Goal: Check status: Check status

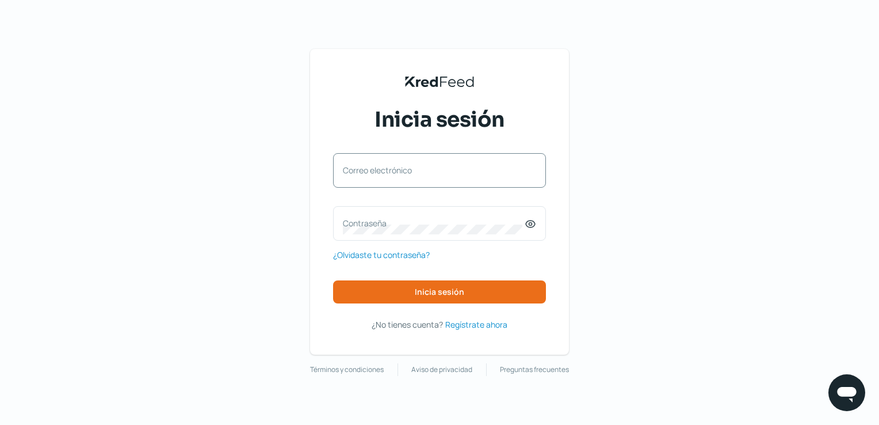
click at [382, 160] on div "Correo electrónico" at bounding box center [439, 170] width 213 height 35
click at [386, 172] on input "Correo electrónico" at bounding box center [439, 176] width 193 height 10
type input "[EMAIL_ADDRESS][DOMAIN_NAME]"
click at [394, 220] on label "Contraseña" at bounding box center [434, 223] width 182 height 11
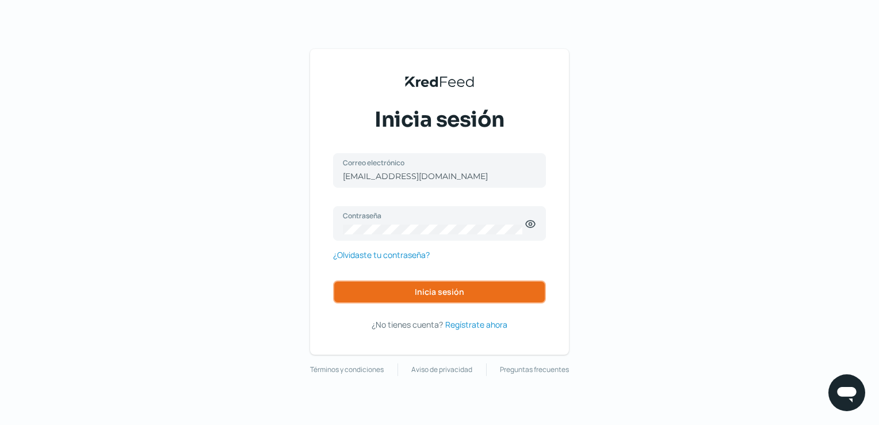
click at [474, 288] on button "Inicia sesión" at bounding box center [439, 291] width 213 height 23
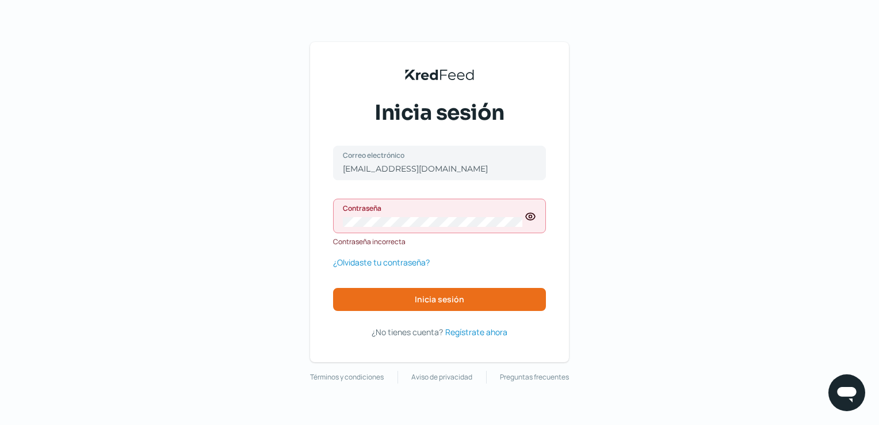
click at [529, 219] on icon at bounding box center [530, 216] width 9 height 7
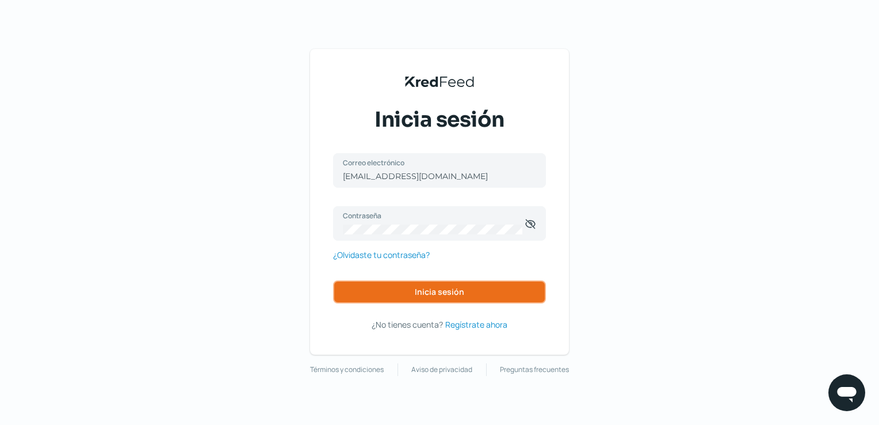
click at [433, 288] on span "Inicia sesión" at bounding box center [439, 292] width 49 height 8
click at [447, 300] on button "Inicia sesión" at bounding box center [439, 291] width 213 height 23
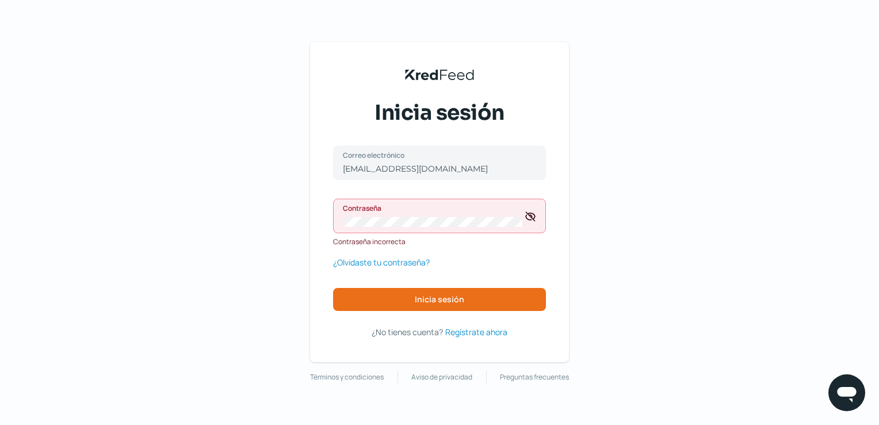
click at [435, 232] on div "Contraseña" at bounding box center [439, 216] width 213 height 35
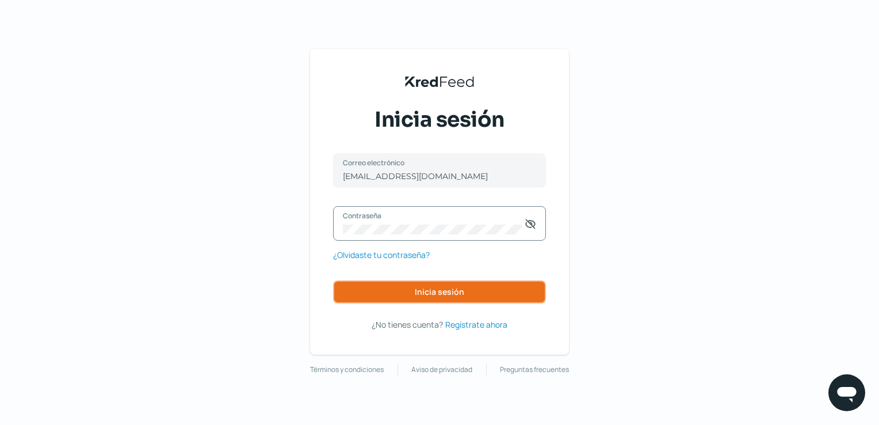
click at [434, 291] on span "Inicia sesión" at bounding box center [439, 292] width 49 height 8
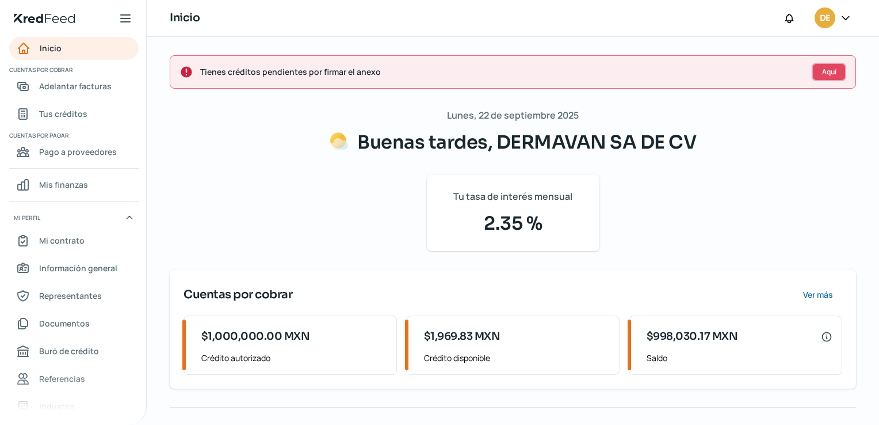
click at [815, 71] on button "Aquí" at bounding box center [829, 72] width 35 height 18
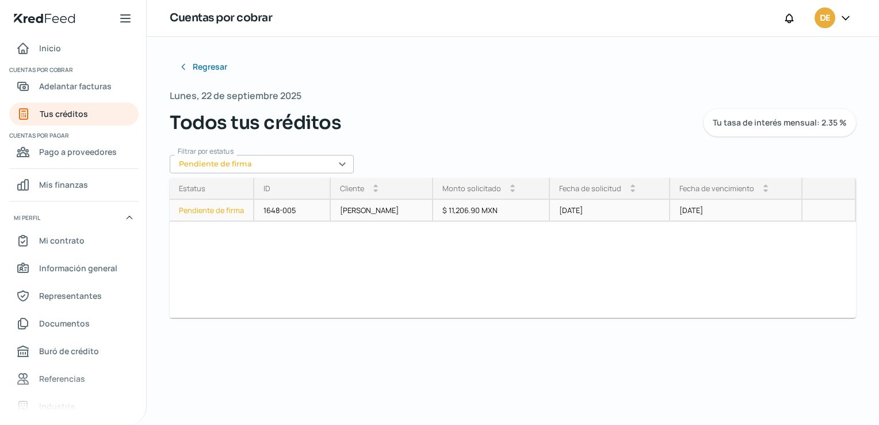
click at [228, 208] on div "Pendiente de firma" at bounding box center [212, 211] width 85 height 22
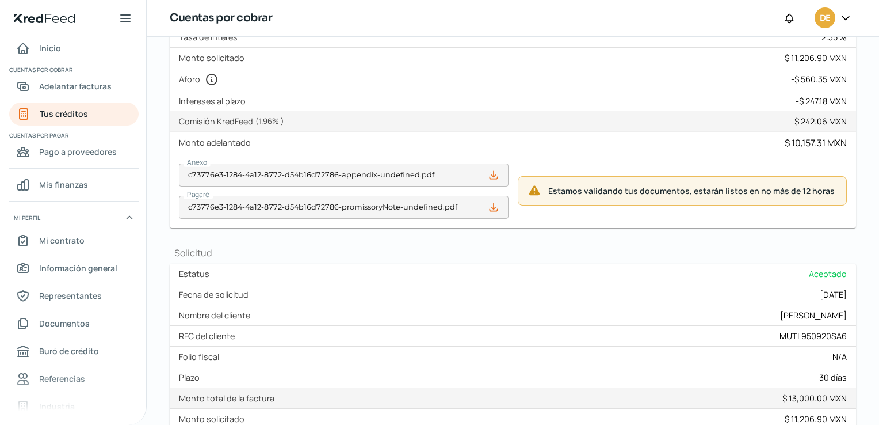
scroll to position [230, 0]
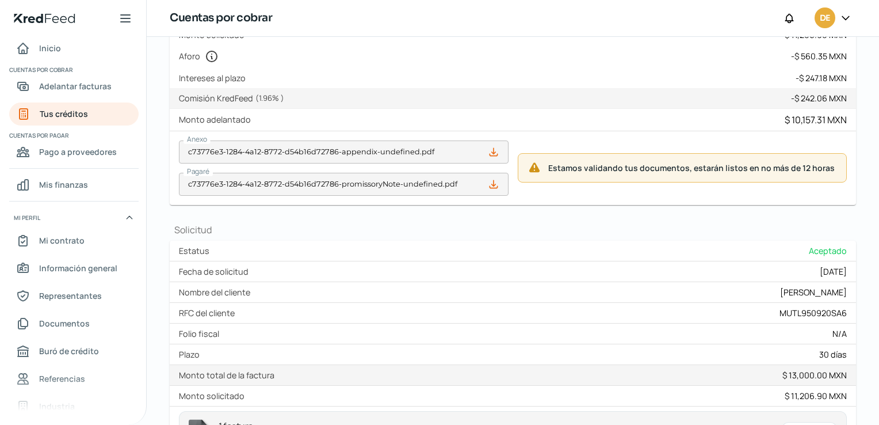
click at [488, 148] on icon at bounding box center [494, 152] width 12 height 12
click at [490, 182] on icon at bounding box center [494, 184] width 12 height 12
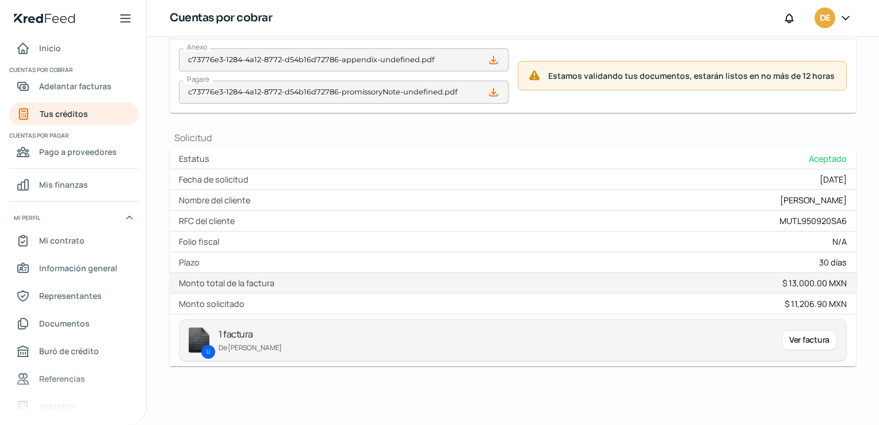
scroll to position [327, 0]
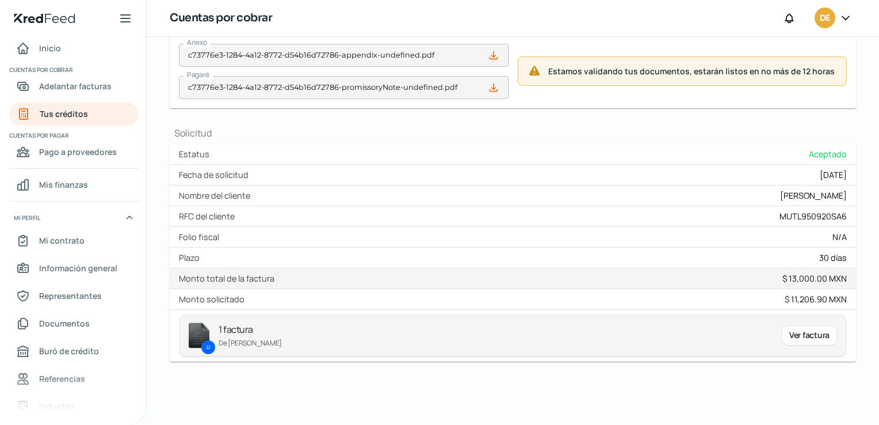
drag, startPoint x: 807, startPoint y: 337, endPoint x: 567, endPoint y: 333, distance: 240.0
click at [567, 333] on p "1 factura" at bounding box center [496, 330] width 554 height 16
click at [98, 88] on span "Adelantar facturas" at bounding box center [75, 86] width 73 height 14
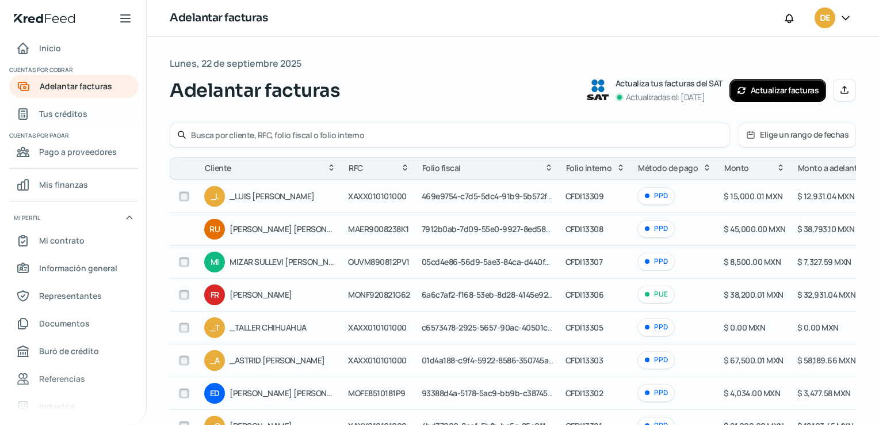
click at [87, 115] on link "Tus créditos" at bounding box center [73, 113] width 129 height 23
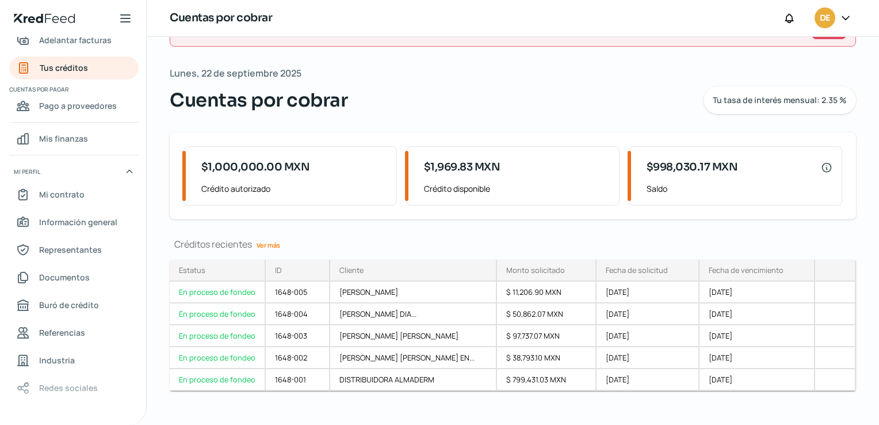
scroll to position [53, 0]
